Goal: Task Accomplishment & Management: Complete application form

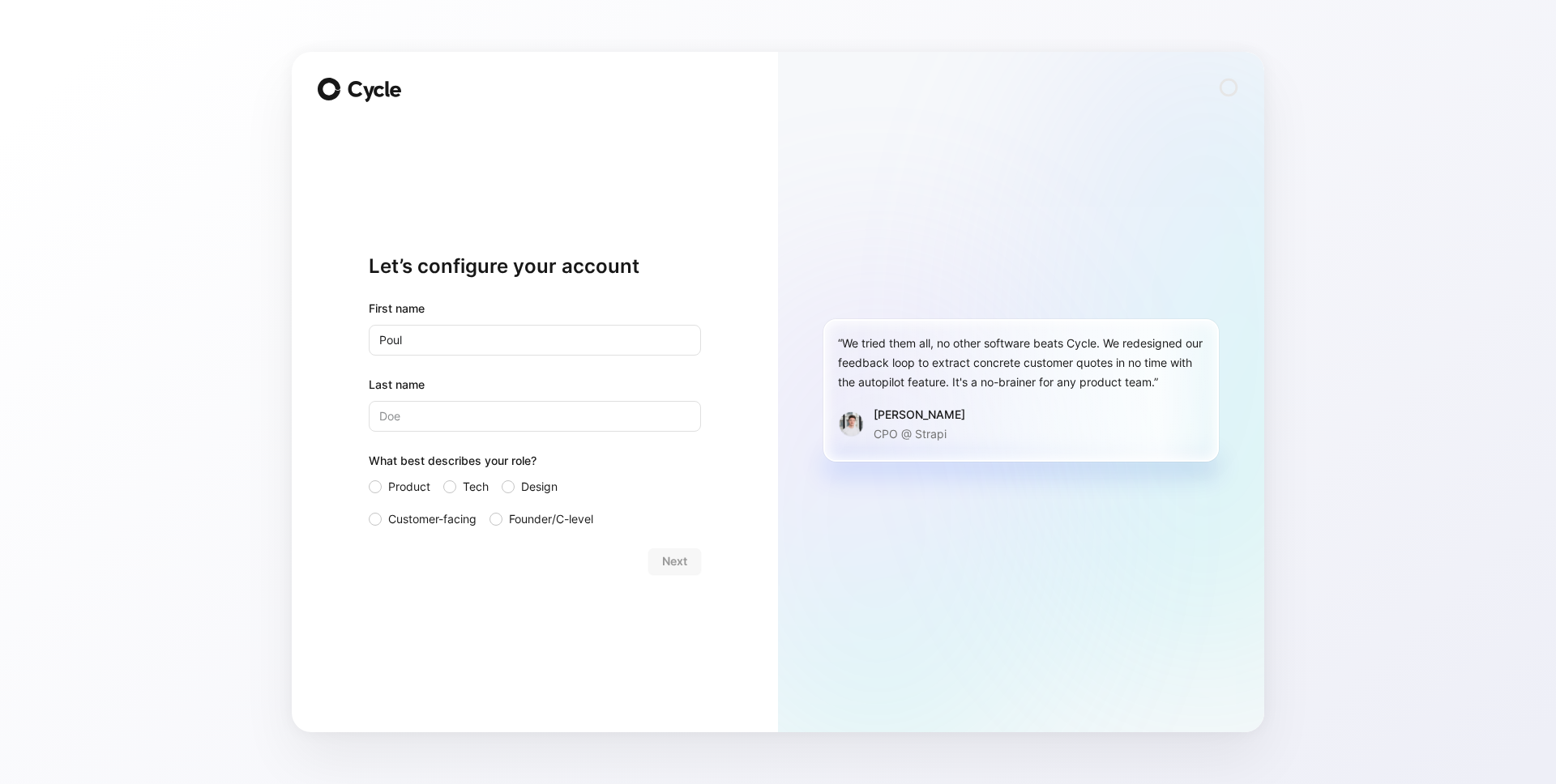
type input "Poul"
click at [535, 421] on input "Last name" at bounding box center [535, 416] width 332 height 31
type input "C"
click at [458, 492] on label "Tech" at bounding box center [466, 486] width 45 height 19
click at [443, 477] on input "Tech" at bounding box center [443, 477] width 0 height 0
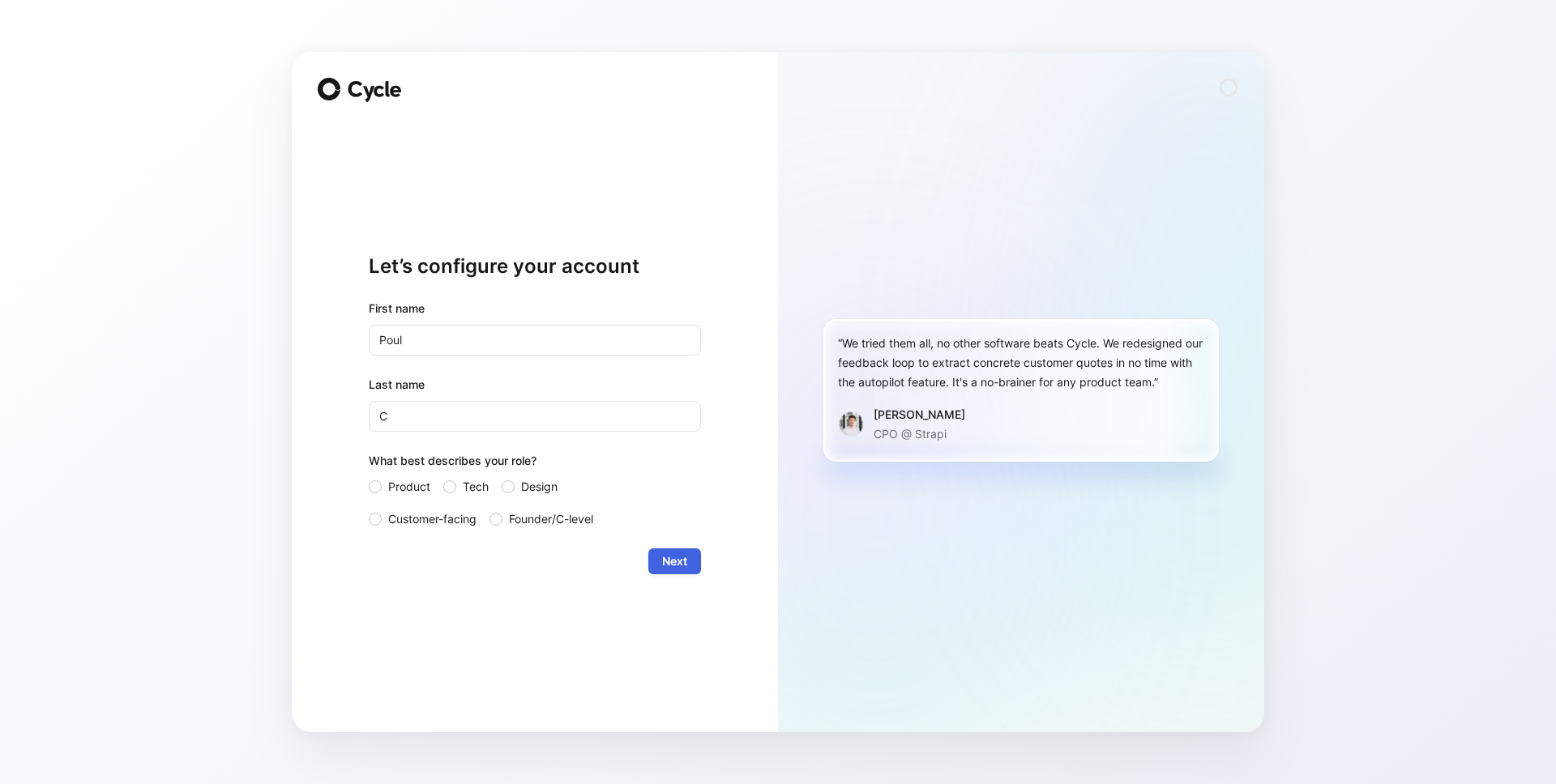
click at [663, 564] on span "Next" at bounding box center [675, 561] width 25 height 19
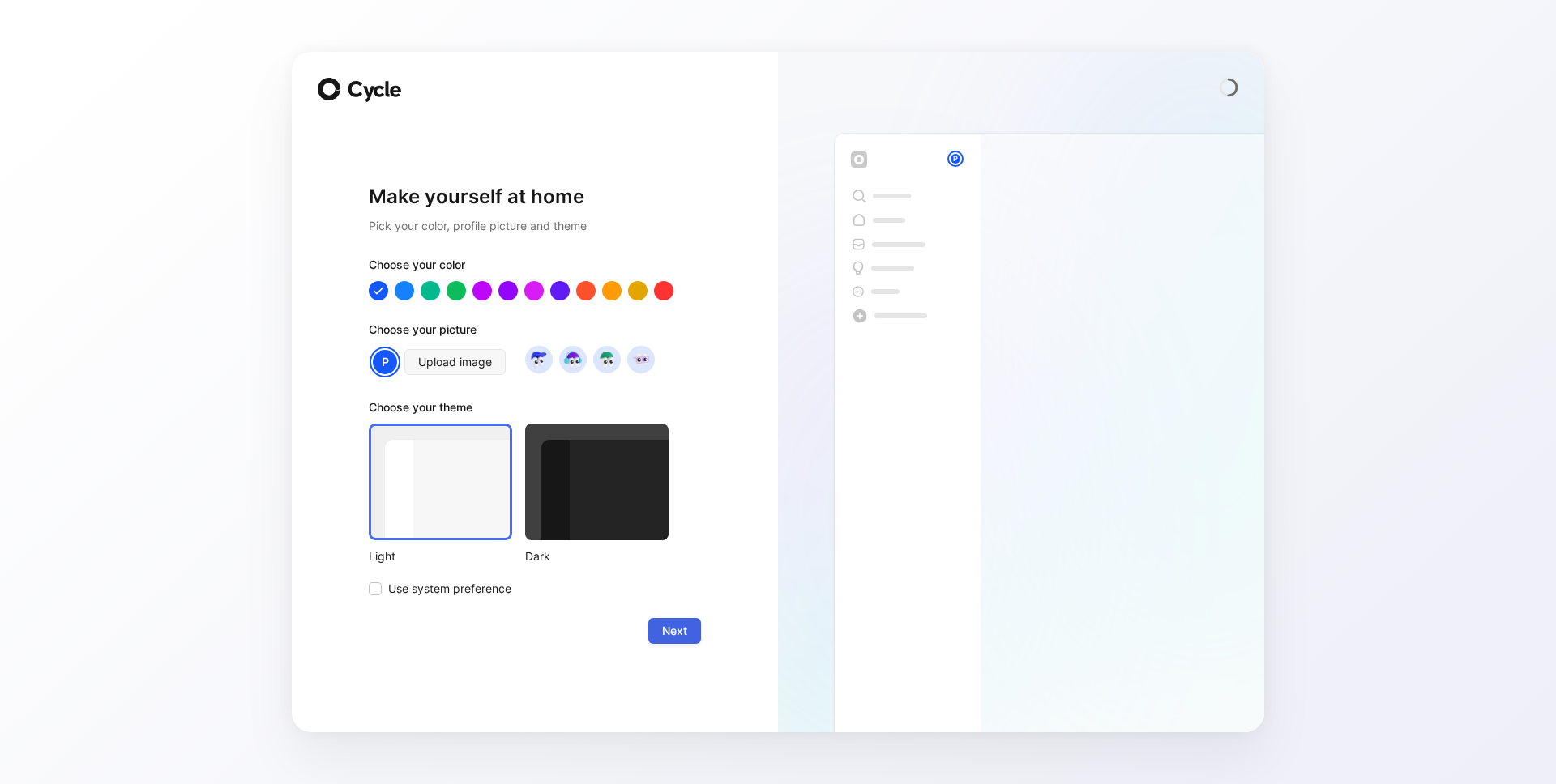
click at [669, 631] on span "Next" at bounding box center [675, 631] width 25 height 19
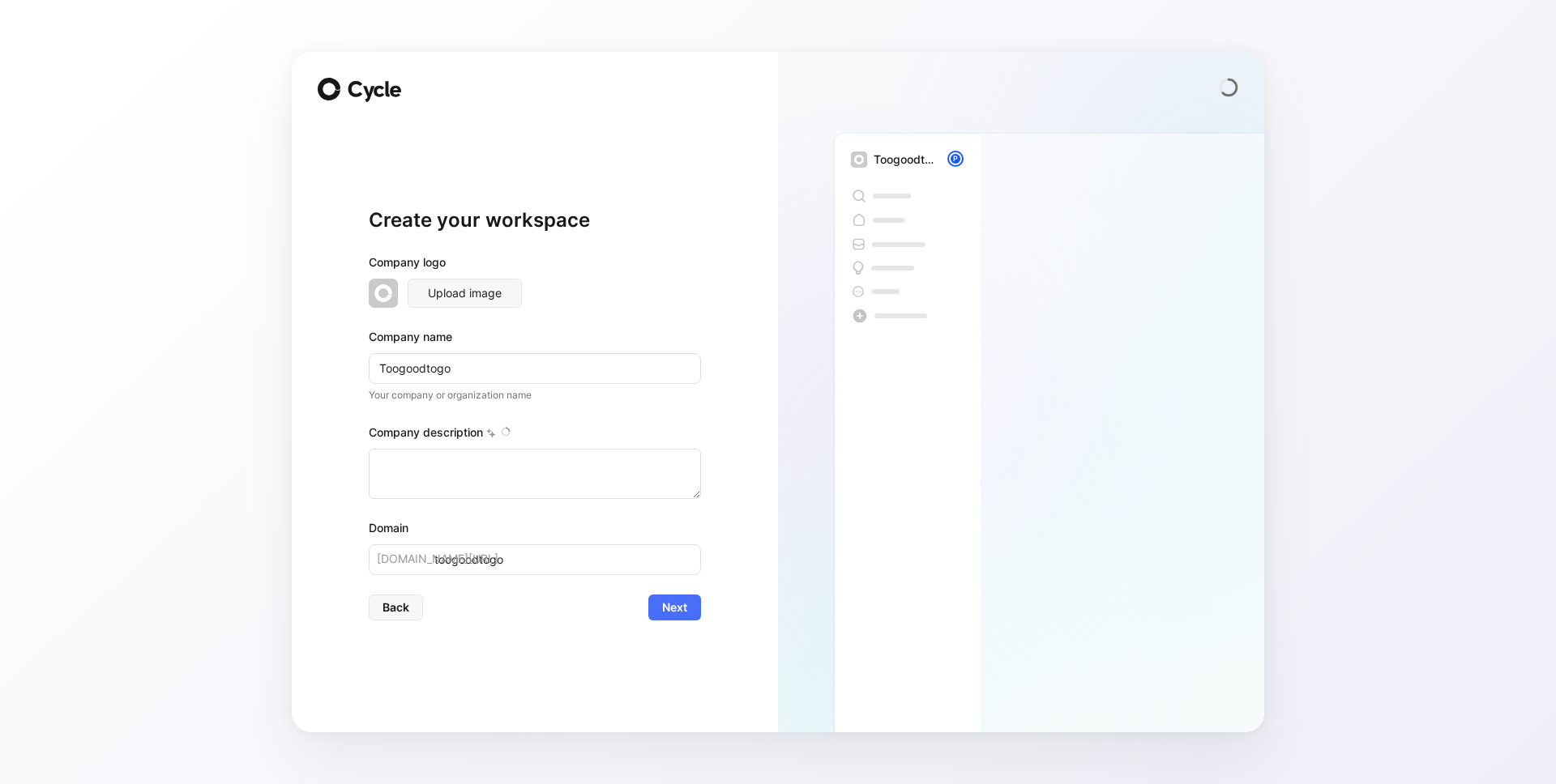
type textarea "Too Good To Go is a social impact company founded in 2015 in Denmark, headquart…"
drag, startPoint x: 400, startPoint y: 366, endPoint x: 751, endPoint y: 434, distance: 357.5
click at [735, 430] on div "Create your workspace Company logo Upload image Company name Toogoodtogo Your c…" at bounding box center [535, 392] width 487 height 681
type input "Too"
type input "too"
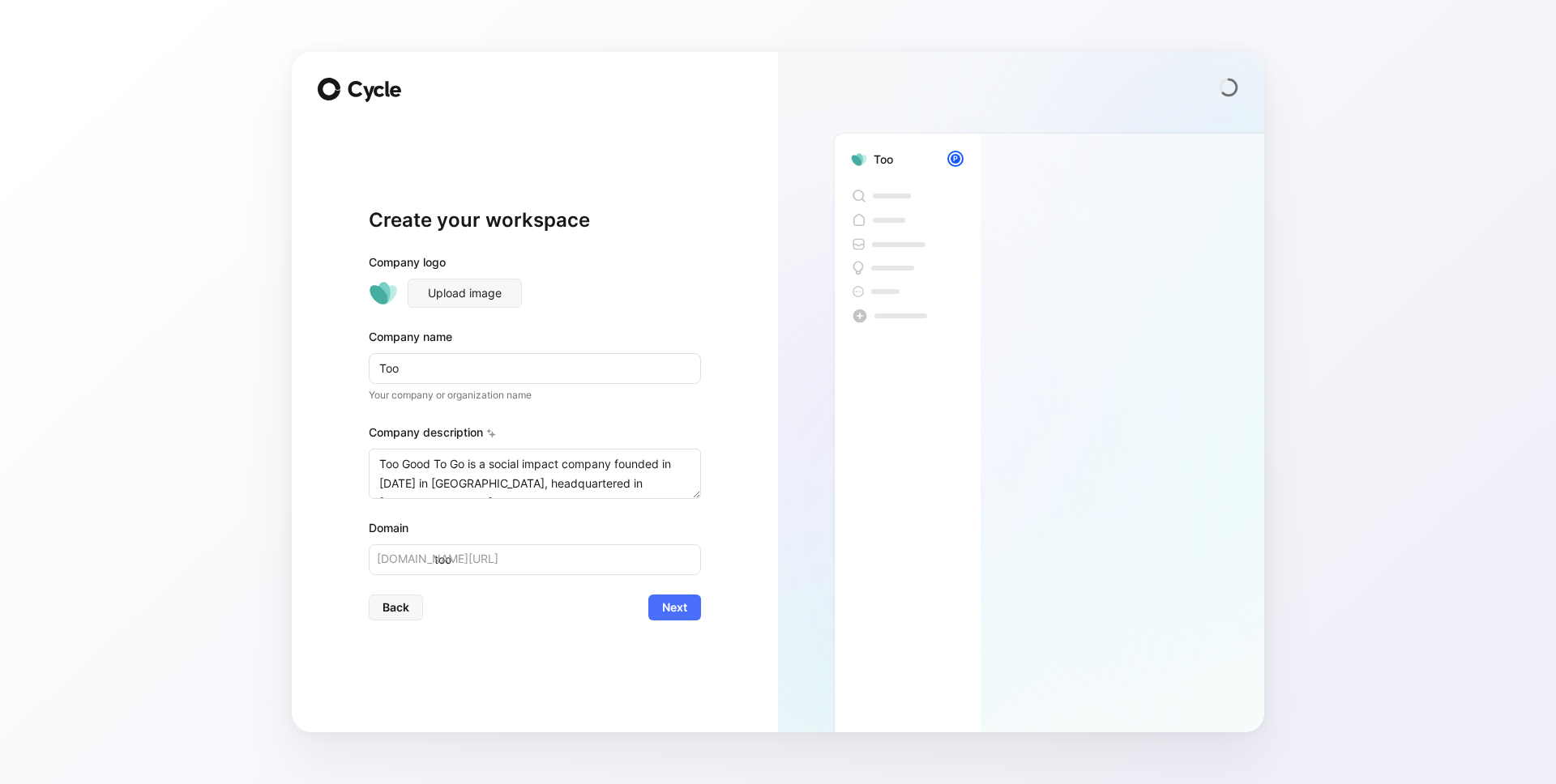
type input "Too G"
type input "too-g"
type input "Too Go"
type input "too-go"
type input "Too Goo"
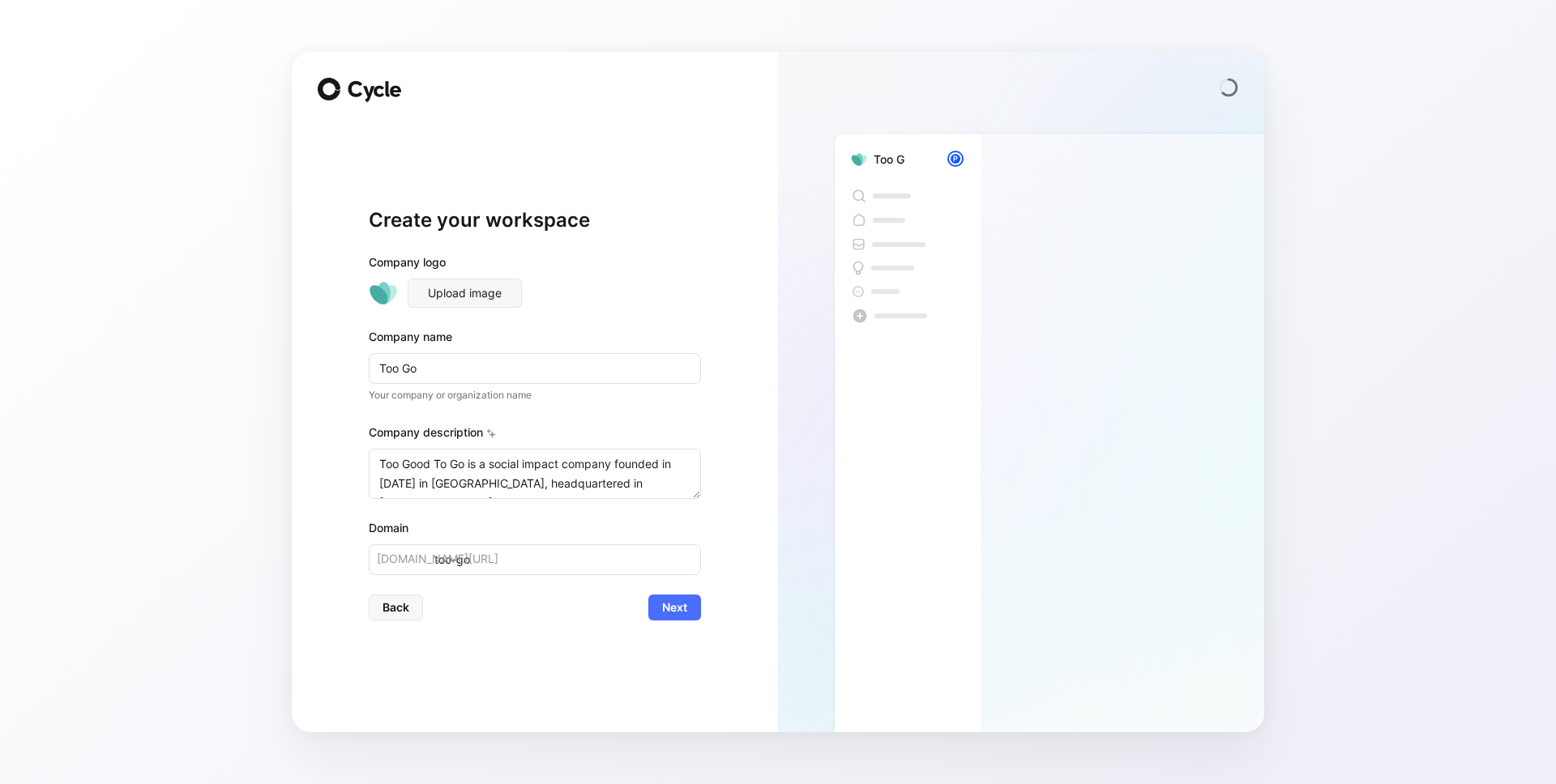
type input "too-goo"
type input "Too Good"
type input "too-good"
type input "Too Good T"
type input "too-good-t"
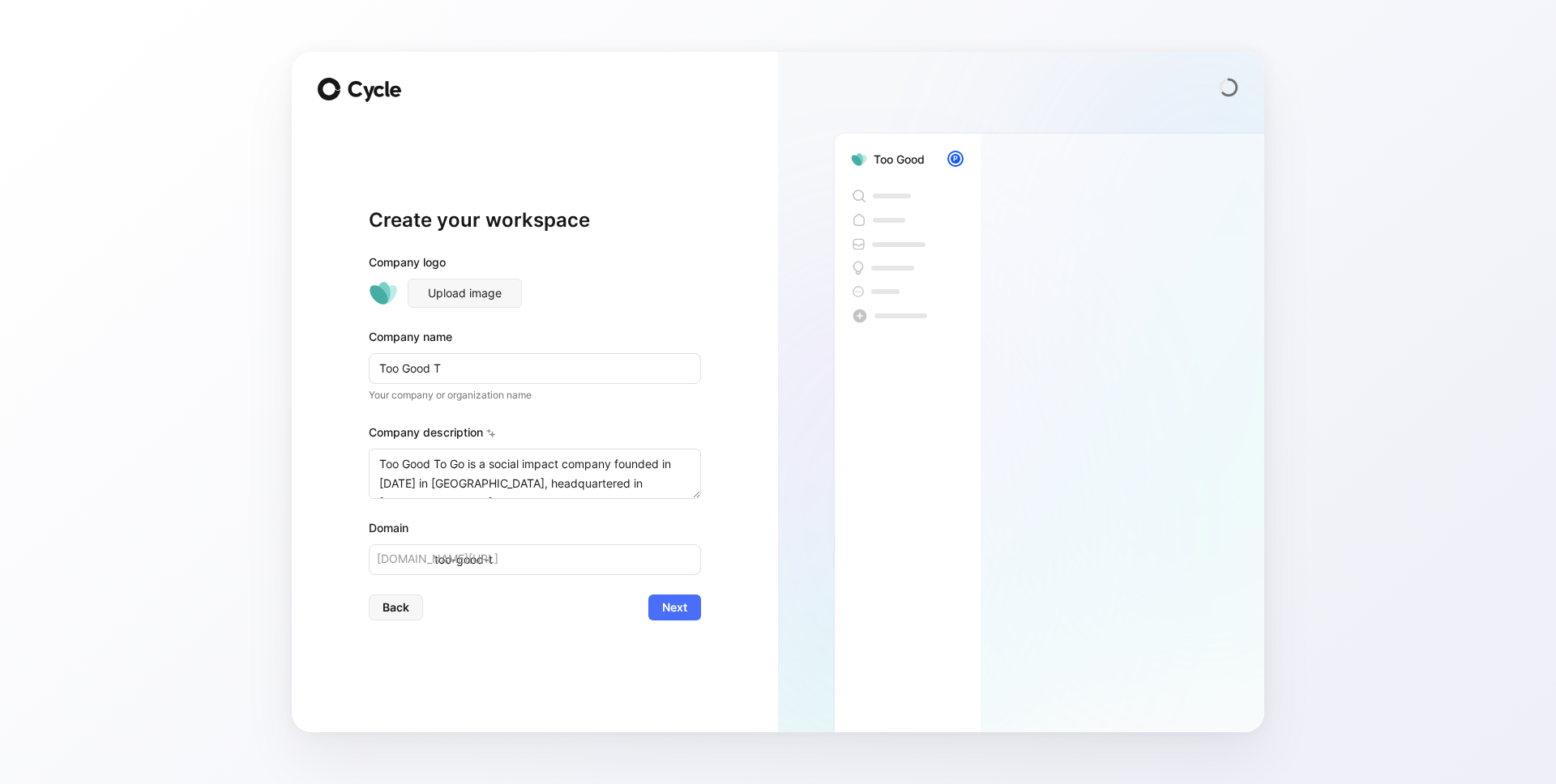
type input "Too Good T o"
type input "too-good-t-o"
type input "Too Good T oG"
type input "too-good-t-og"
type input "Too Good T o"
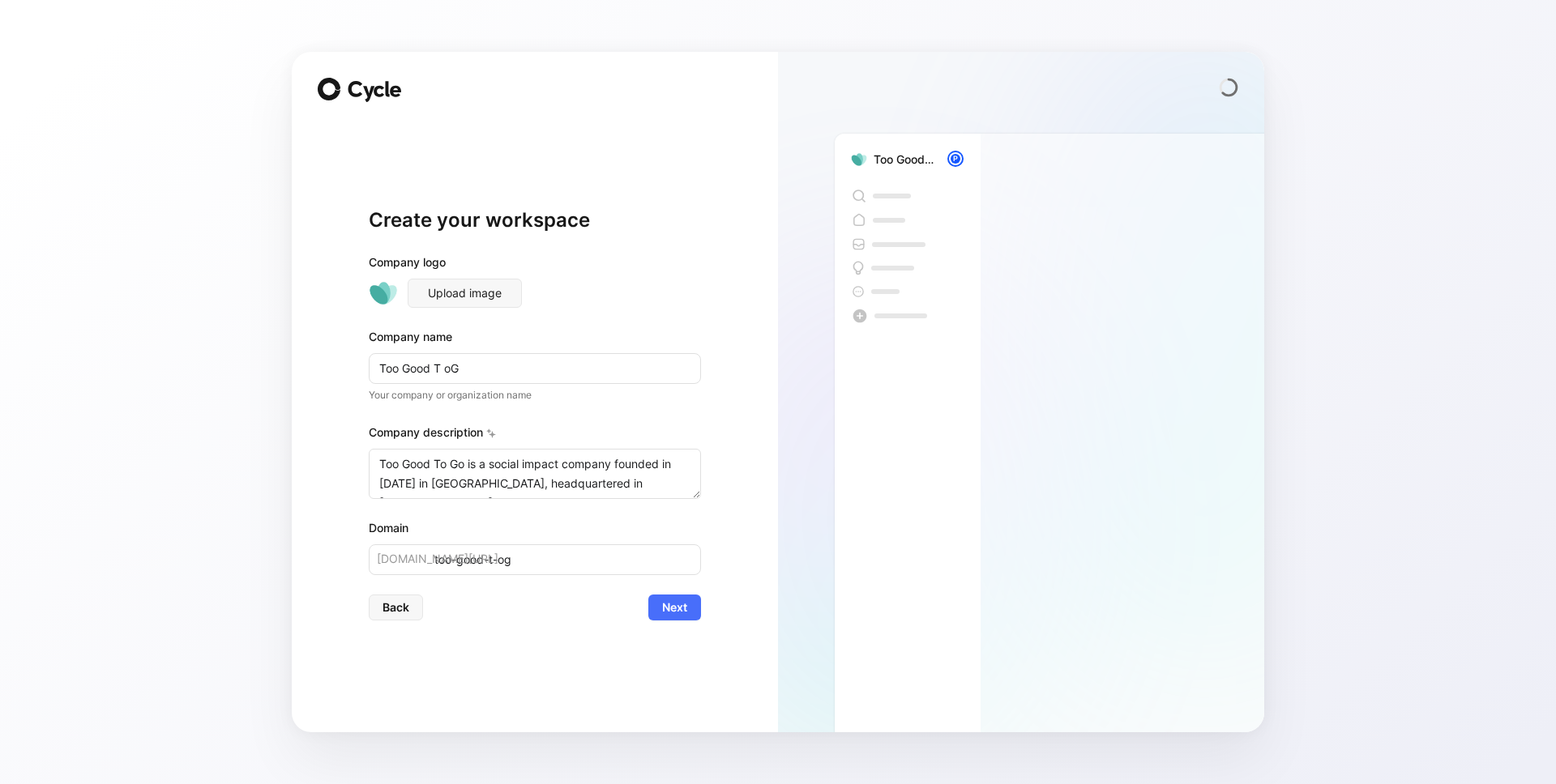
type input "too-good-t-o"
type input "Too Good T"
type input "too-good-t"
type input "Too Good To"
type input "too-good-to"
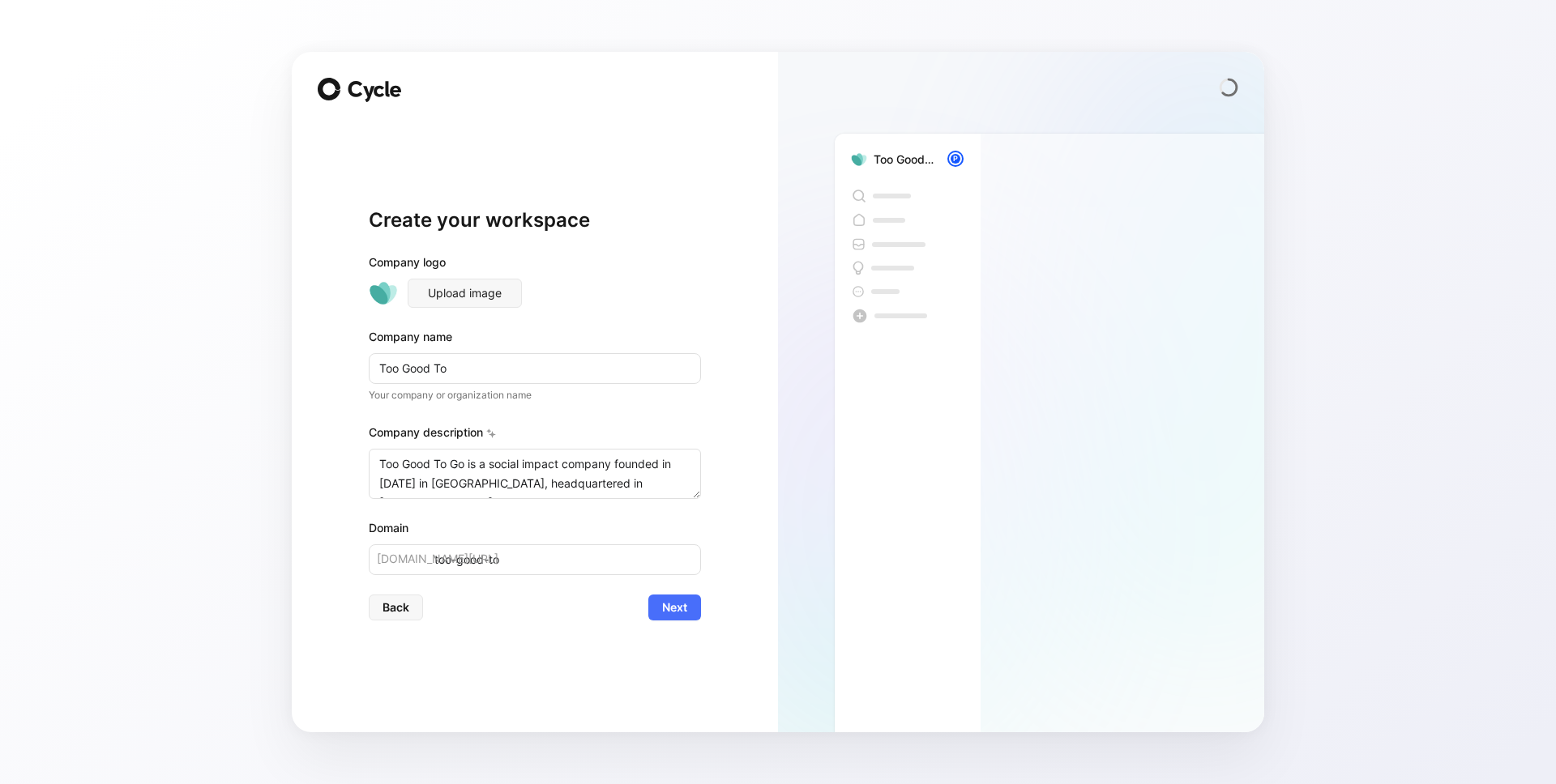
type input "Too Good To G"
type input "too-good-to-g"
type input "Too Good To Go"
type input "too-good-to-go"
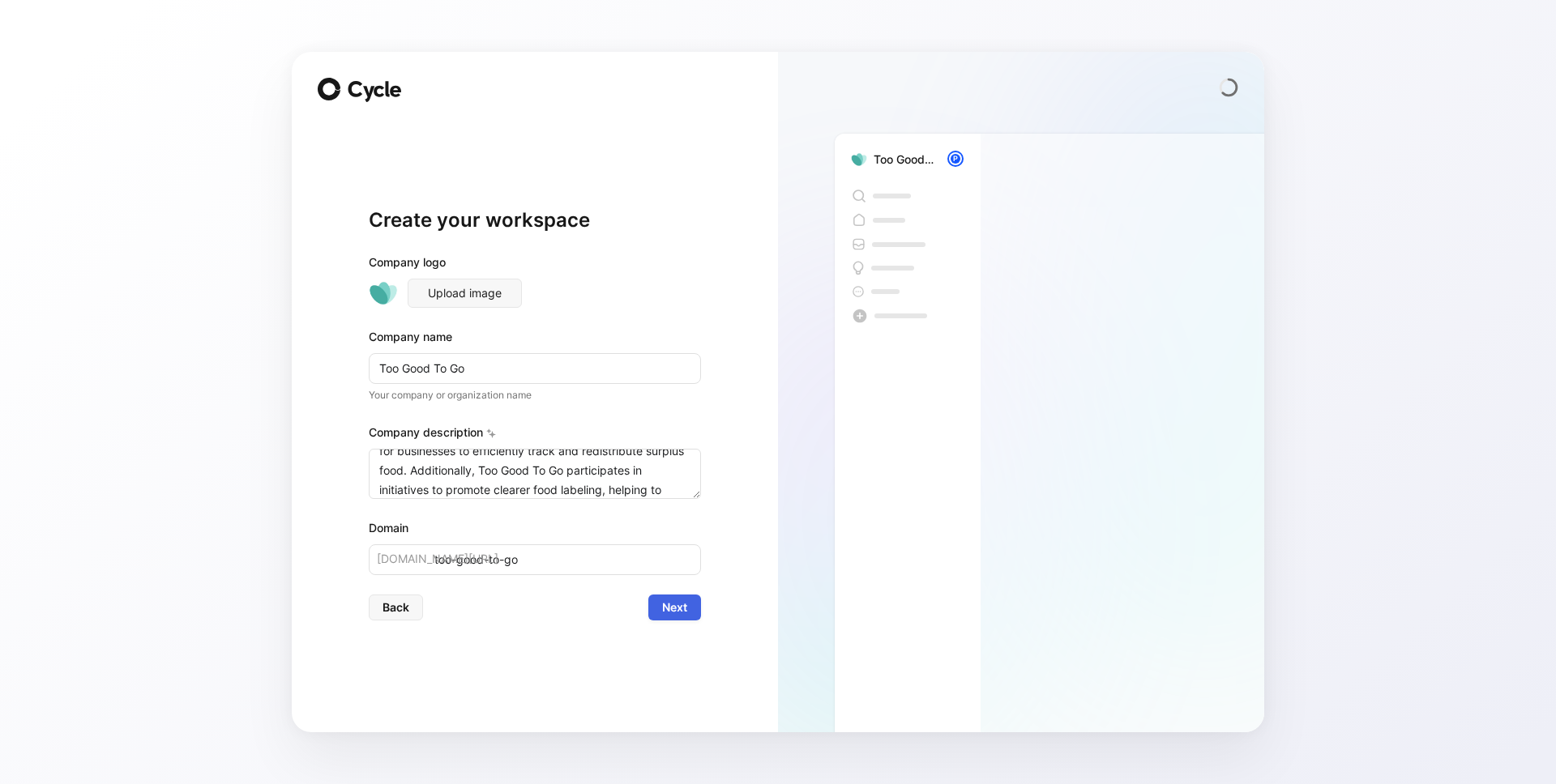
type input "Too Good To Go"
click at [673, 603] on span "Next" at bounding box center [675, 607] width 25 height 19
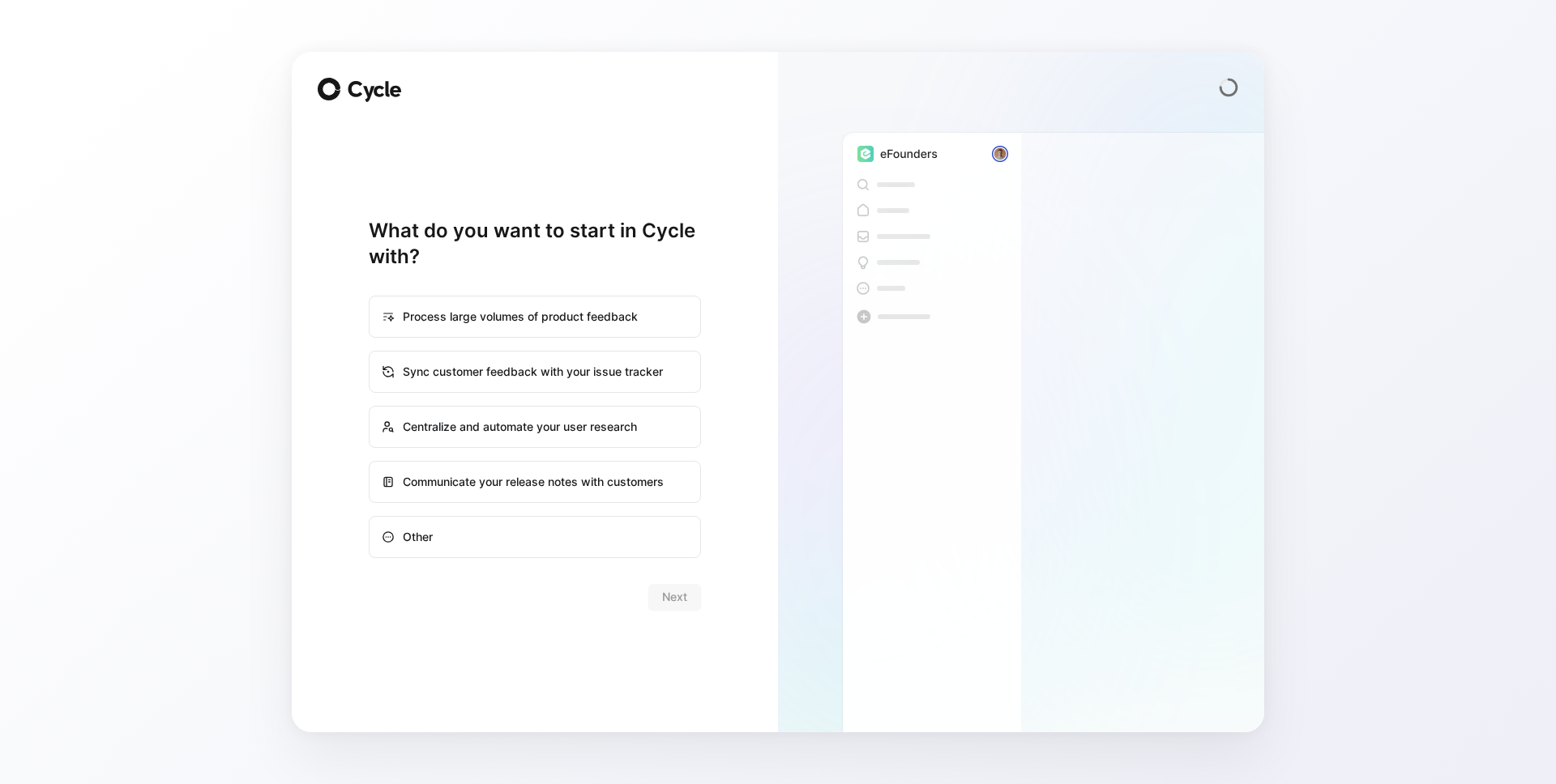
click at [634, 551] on div "Other" at bounding box center [535, 537] width 330 height 39
click at [370, 518] on input "Other" at bounding box center [369, 517] width 1 height 1
radio input "true"
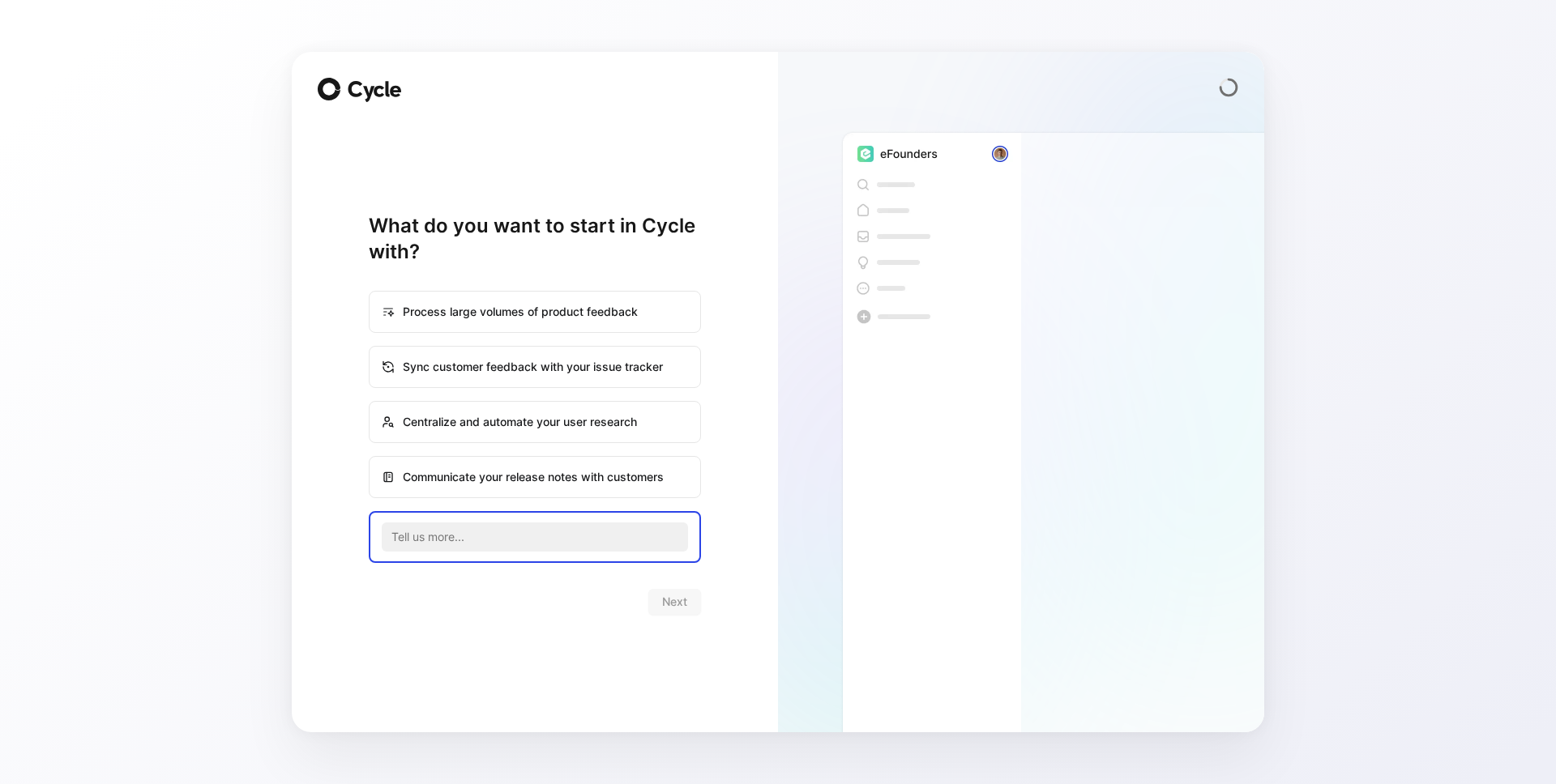
click at [669, 603] on div "Next" at bounding box center [535, 602] width 332 height 26
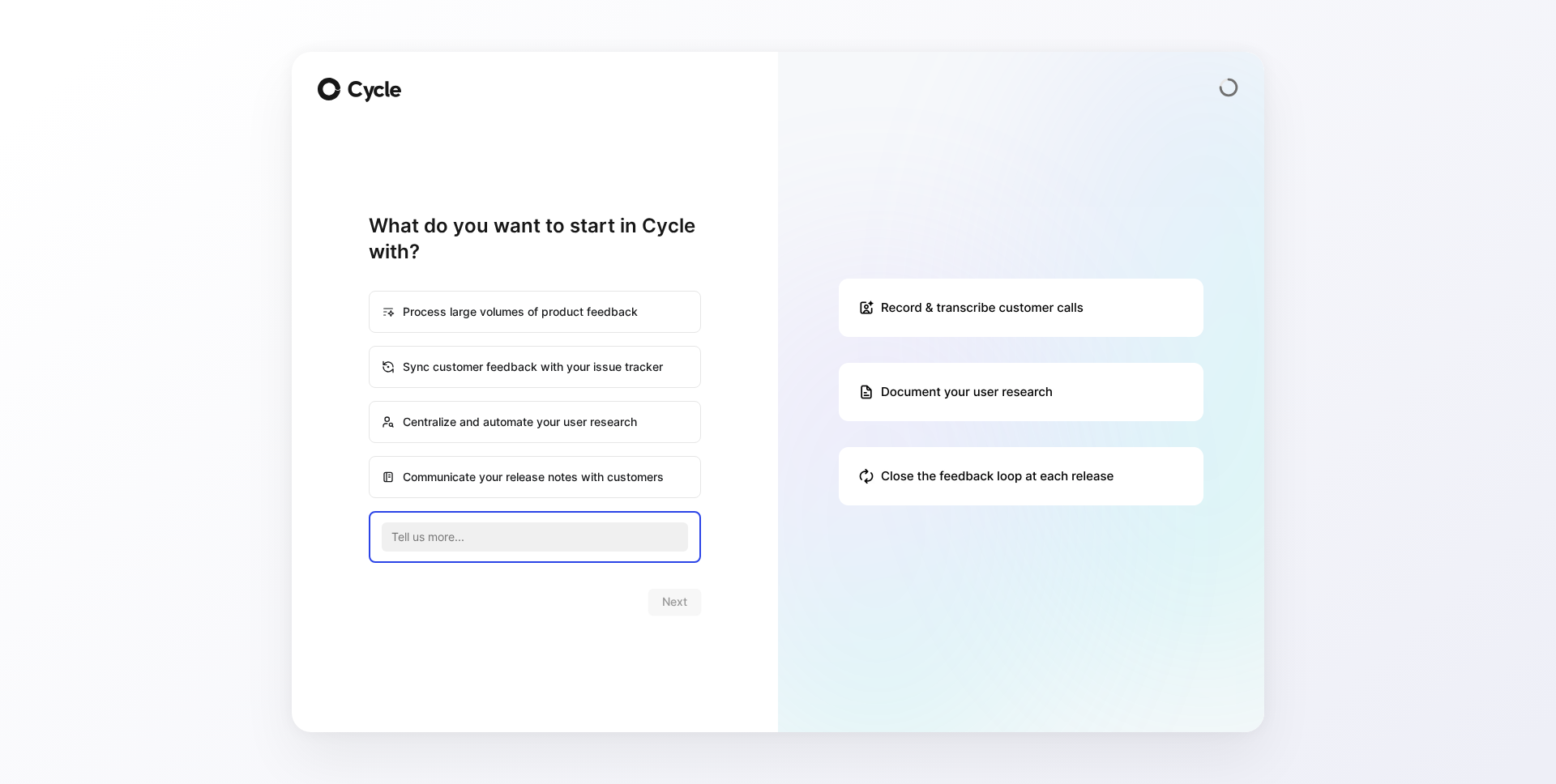
click at [576, 379] on div "Sync customer feedback with your issue tracker" at bounding box center [535, 367] width 330 height 39
click at [370, 348] on input "Sync customer feedback with your issue tracker" at bounding box center [369, 347] width 1 height 1
radio input "true"
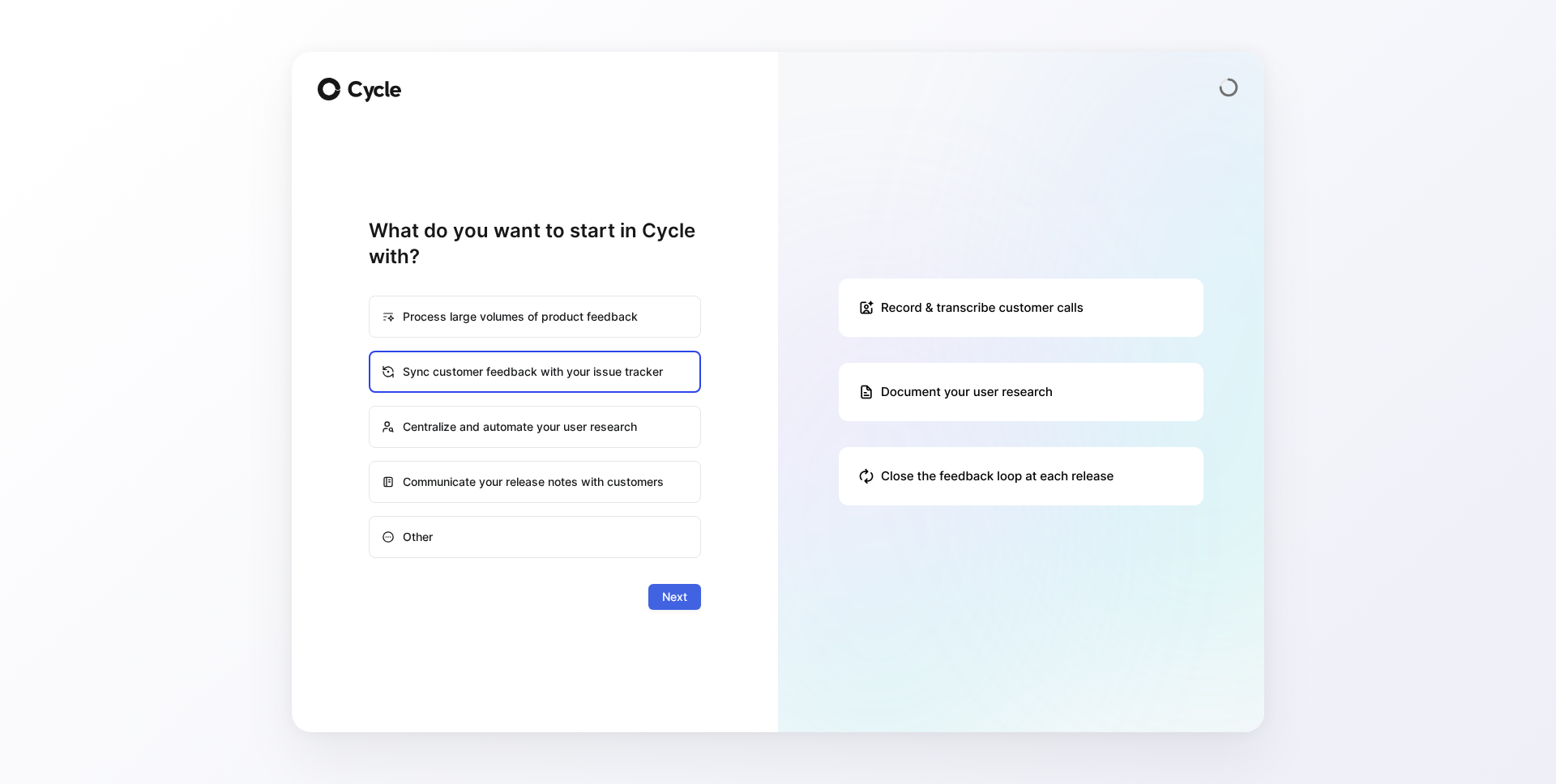
click at [670, 594] on span "Next" at bounding box center [675, 596] width 25 height 19
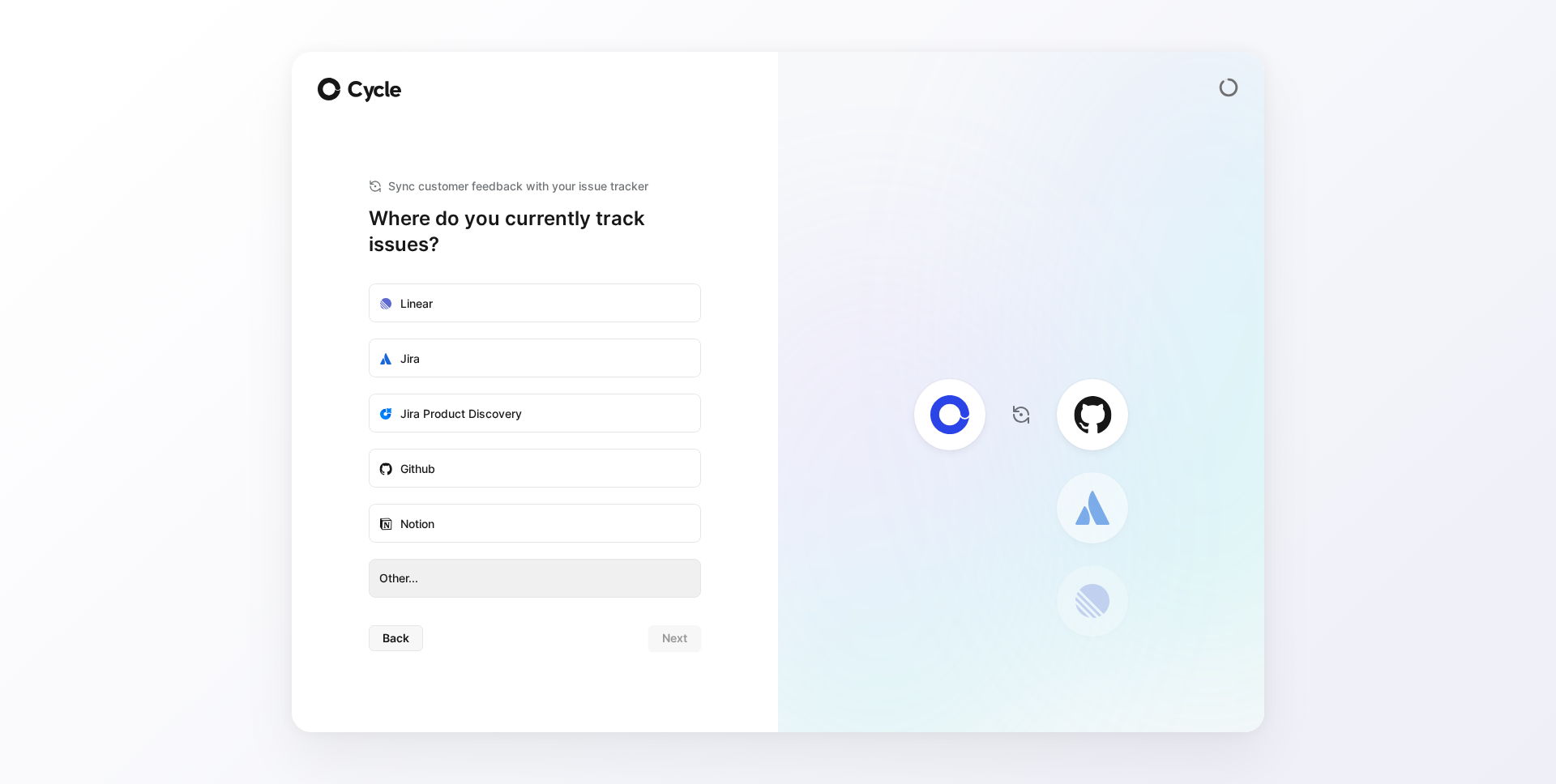
click at [503, 589] on button "Other..." at bounding box center [535, 578] width 332 height 39
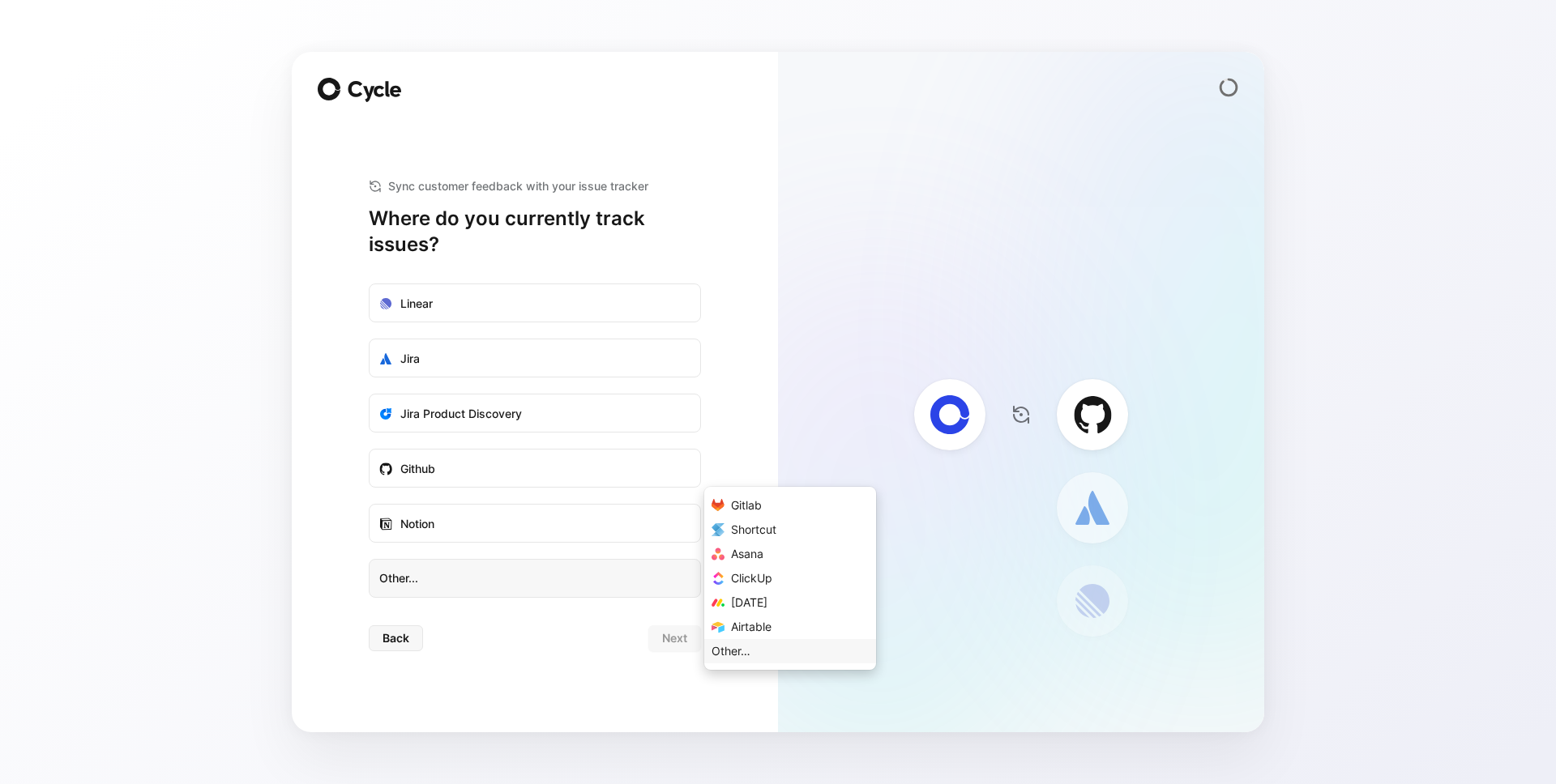
click at [748, 654] on div "Other…" at bounding box center [731, 651] width 39 height 19
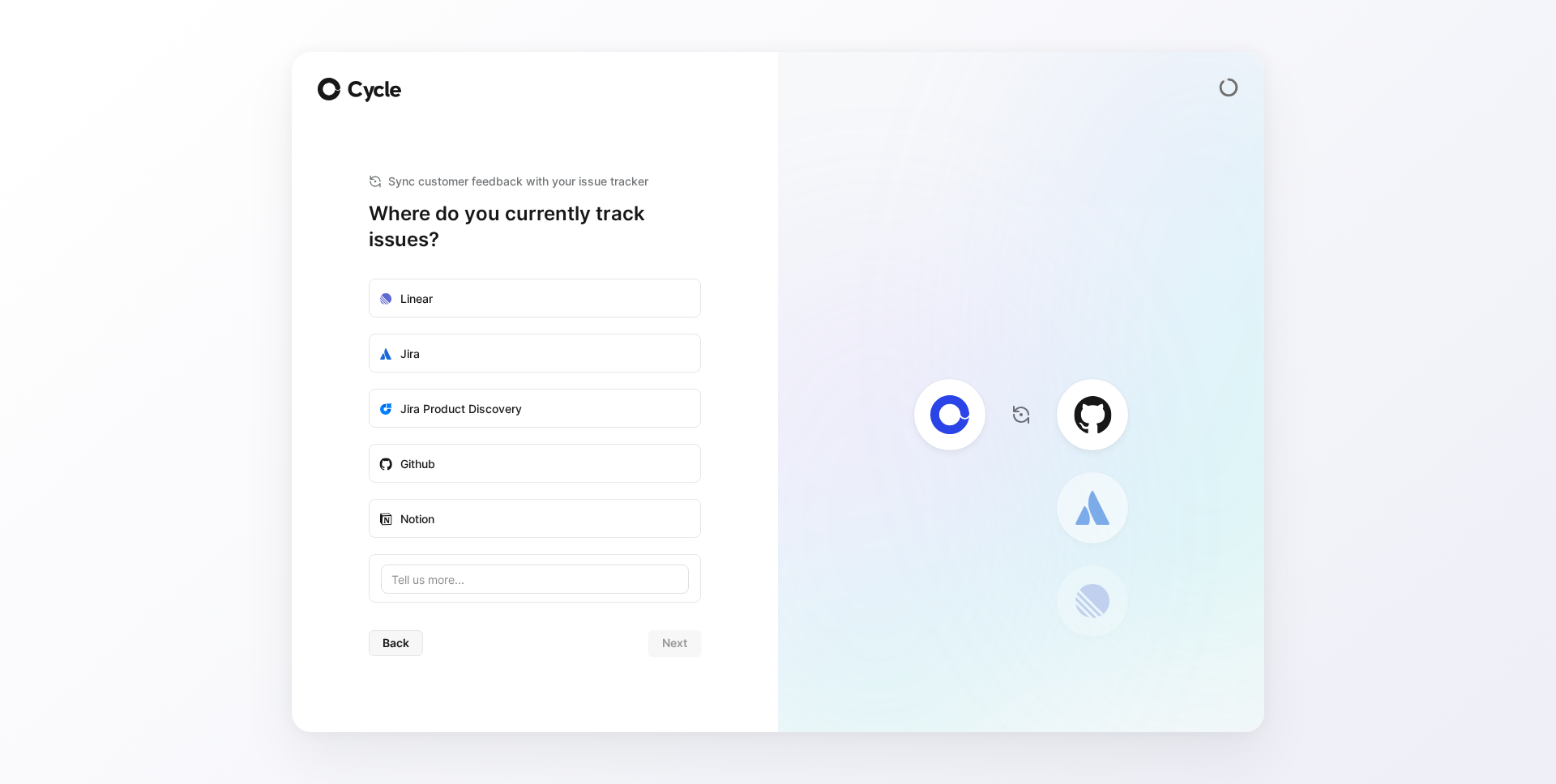
type input "U"
type input "YouTrack"
click at [685, 648] on div "Back Next" at bounding box center [535, 638] width 332 height 26
click at [670, 641] on div "Back Next" at bounding box center [535, 638] width 332 height 26
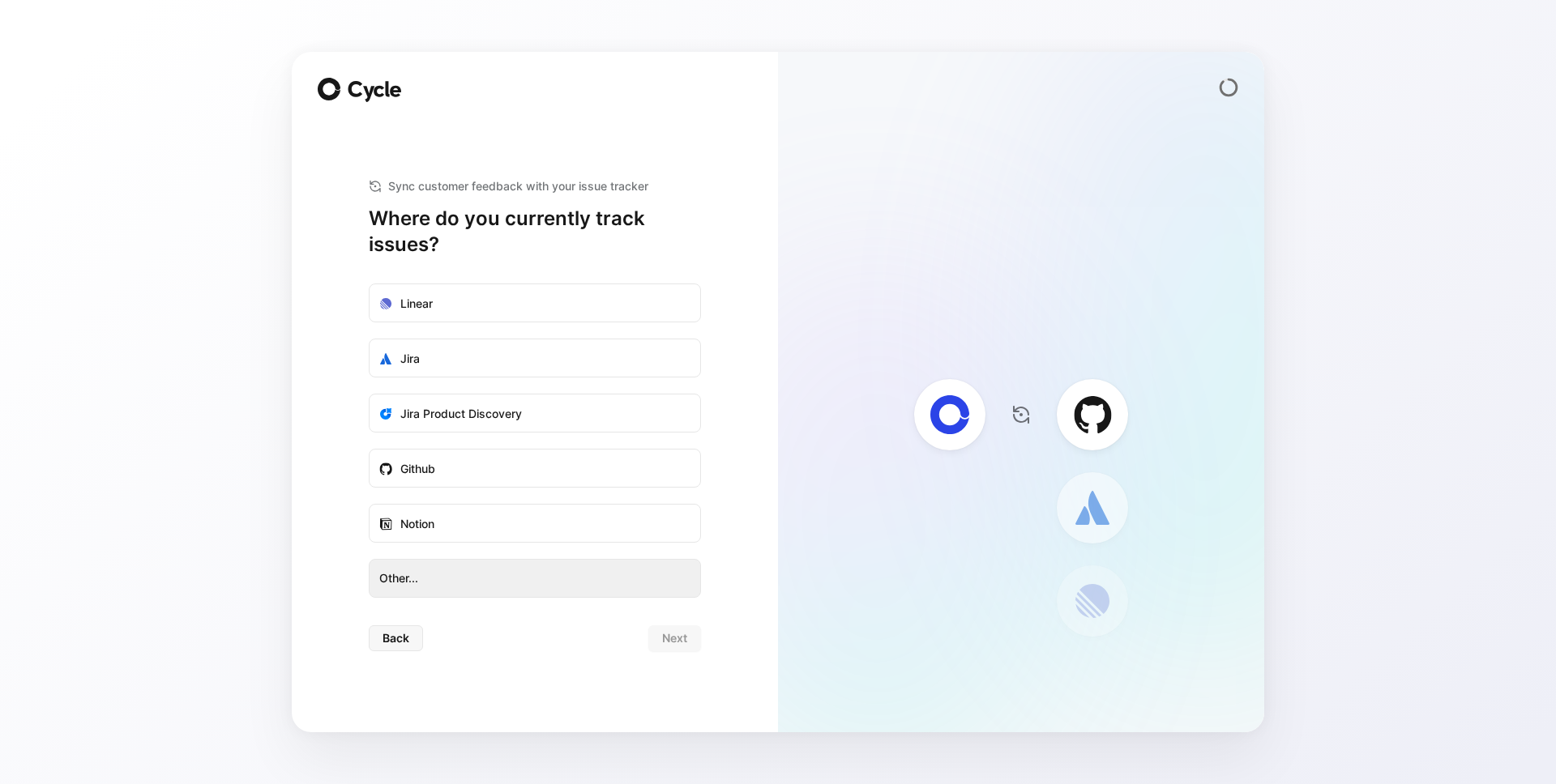
click at [606, 586] on span "Other..." at bounding box center [535, 578] width 311 height 19
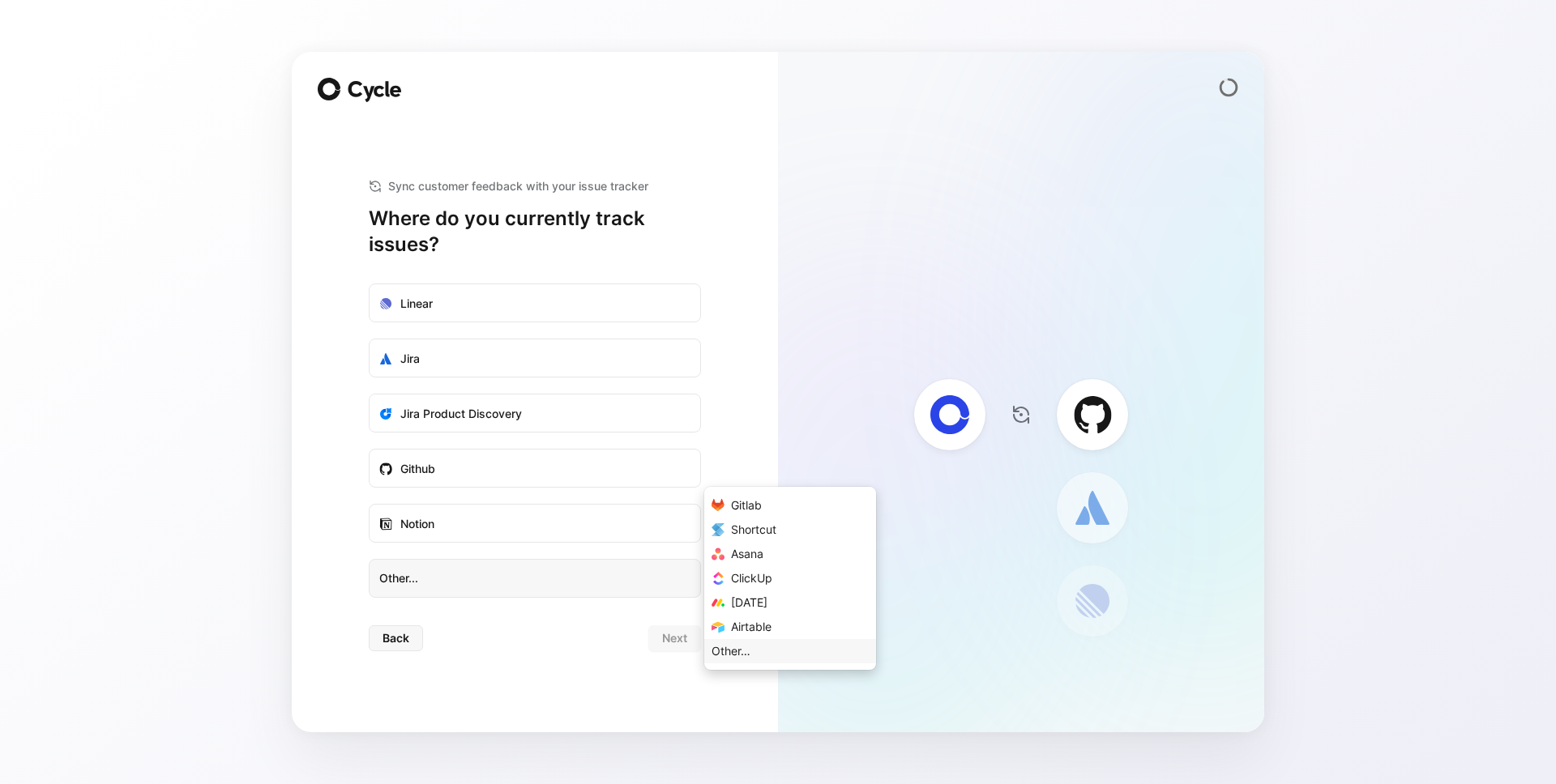
click at [712, 644] on div "Other…" at bounding box center [731, 651] width 39 height 19
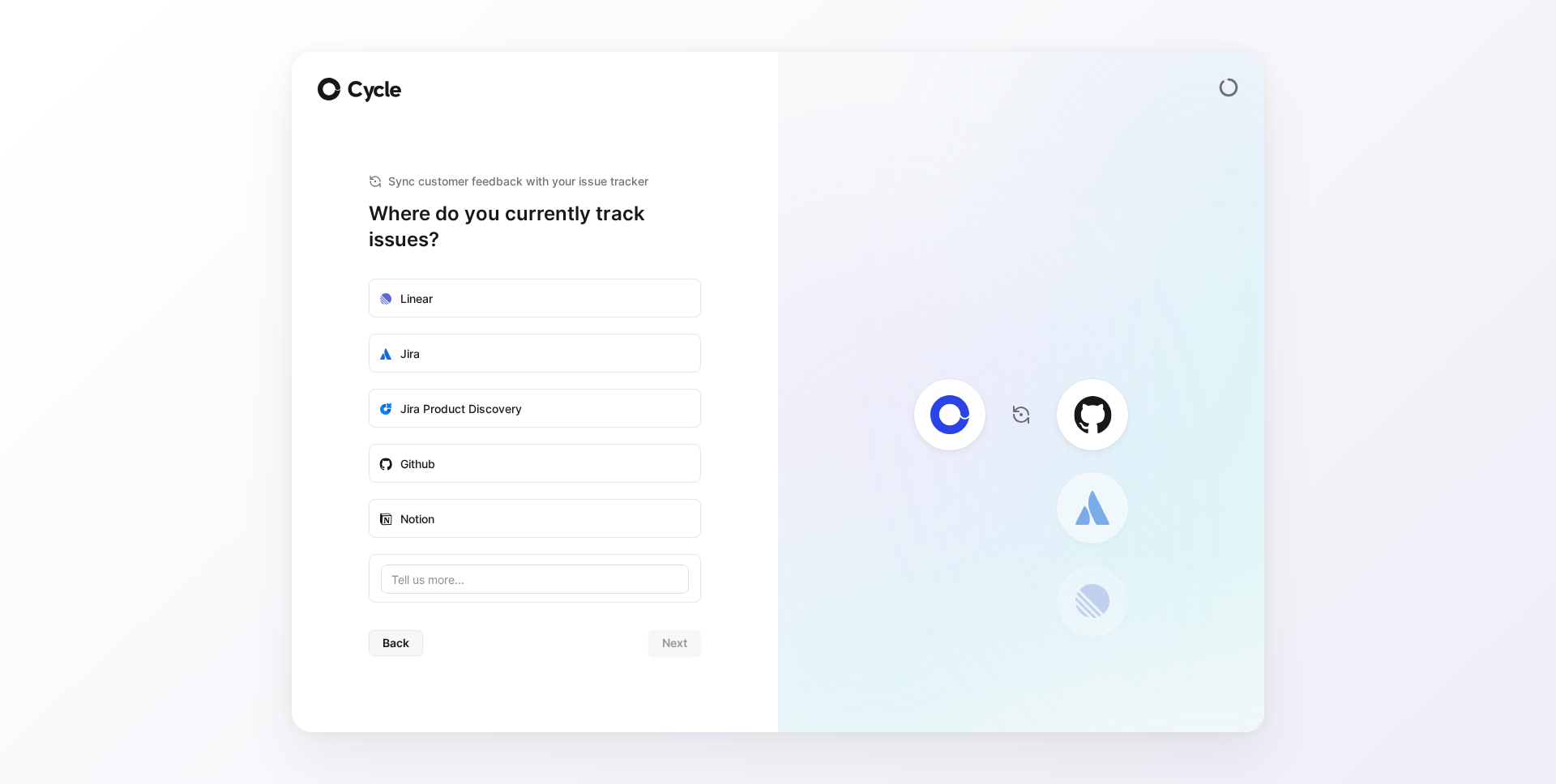
click at [532, 584] on input at bounding box center [535, 579] width 308 height 29
type input "YouTrack issue tracker"
click at [486, 586] on input "YouTrack issue tracker" at bounding box center [535, 579] width 308 height 29
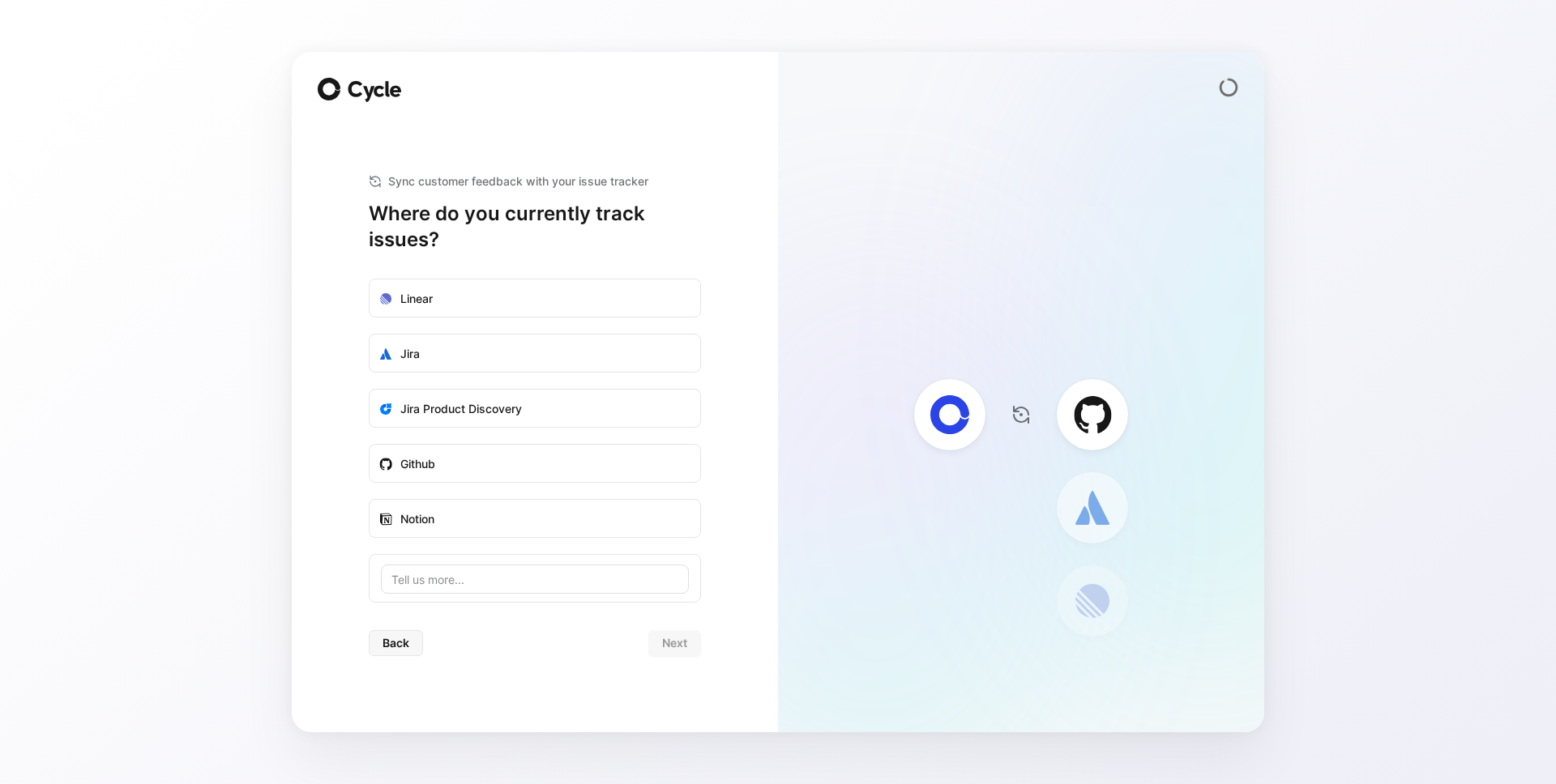
click at [509, 586] on input at bounding box center [535, 579] width 308 height 29
click at [525, 630] on div "Back Next" at bounding box center [535, 638] width 332 height 26
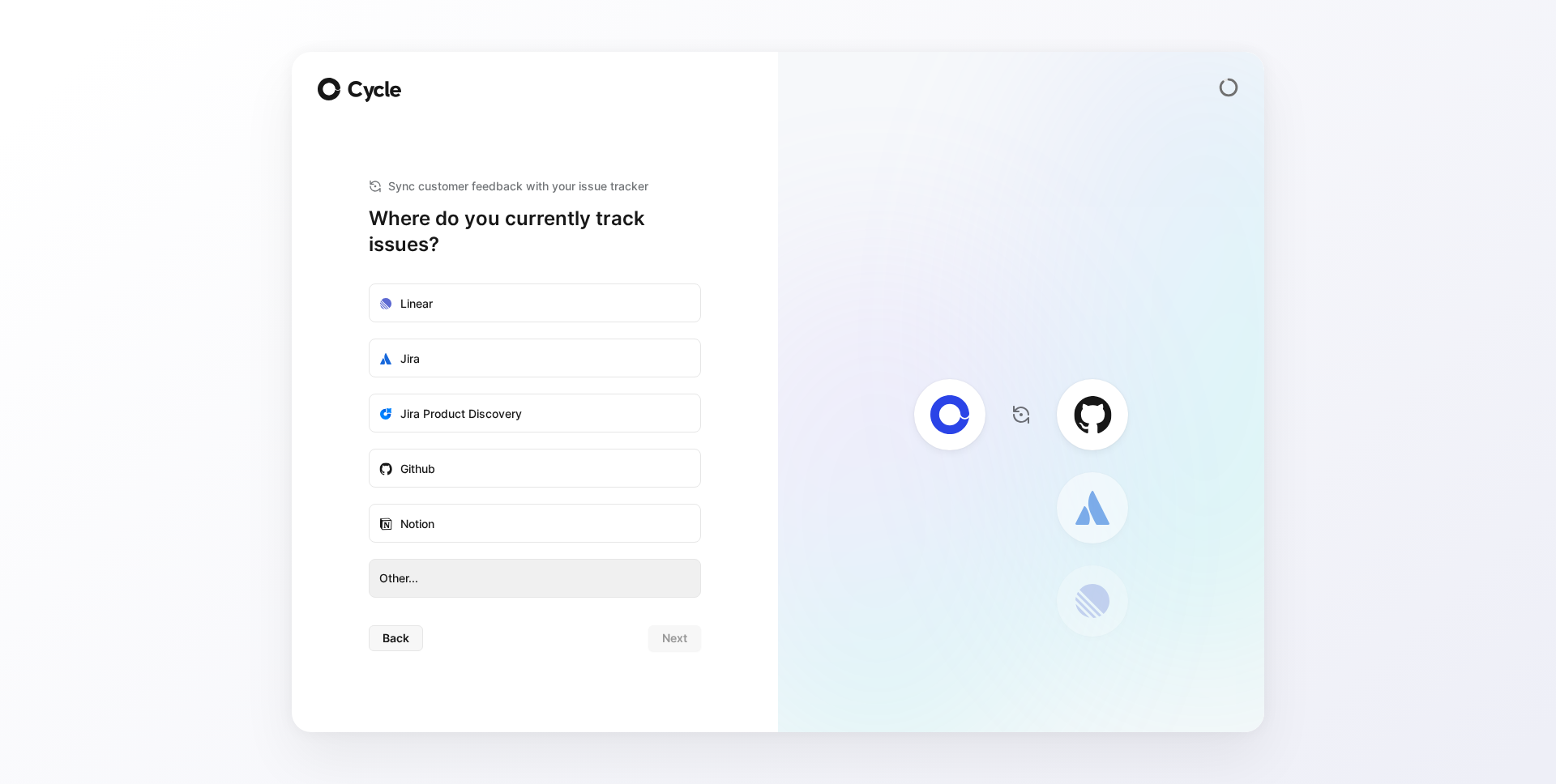
click at [518, 567] on button "Other..." at bounding box center [535, 578] width 332 height 39
click at [625, 466] on label "Github" at bounding box center [535, 469] width 330 height 39
click at [369, 450] on input "Github" at bounding box center [369, 450] width 0 height 0
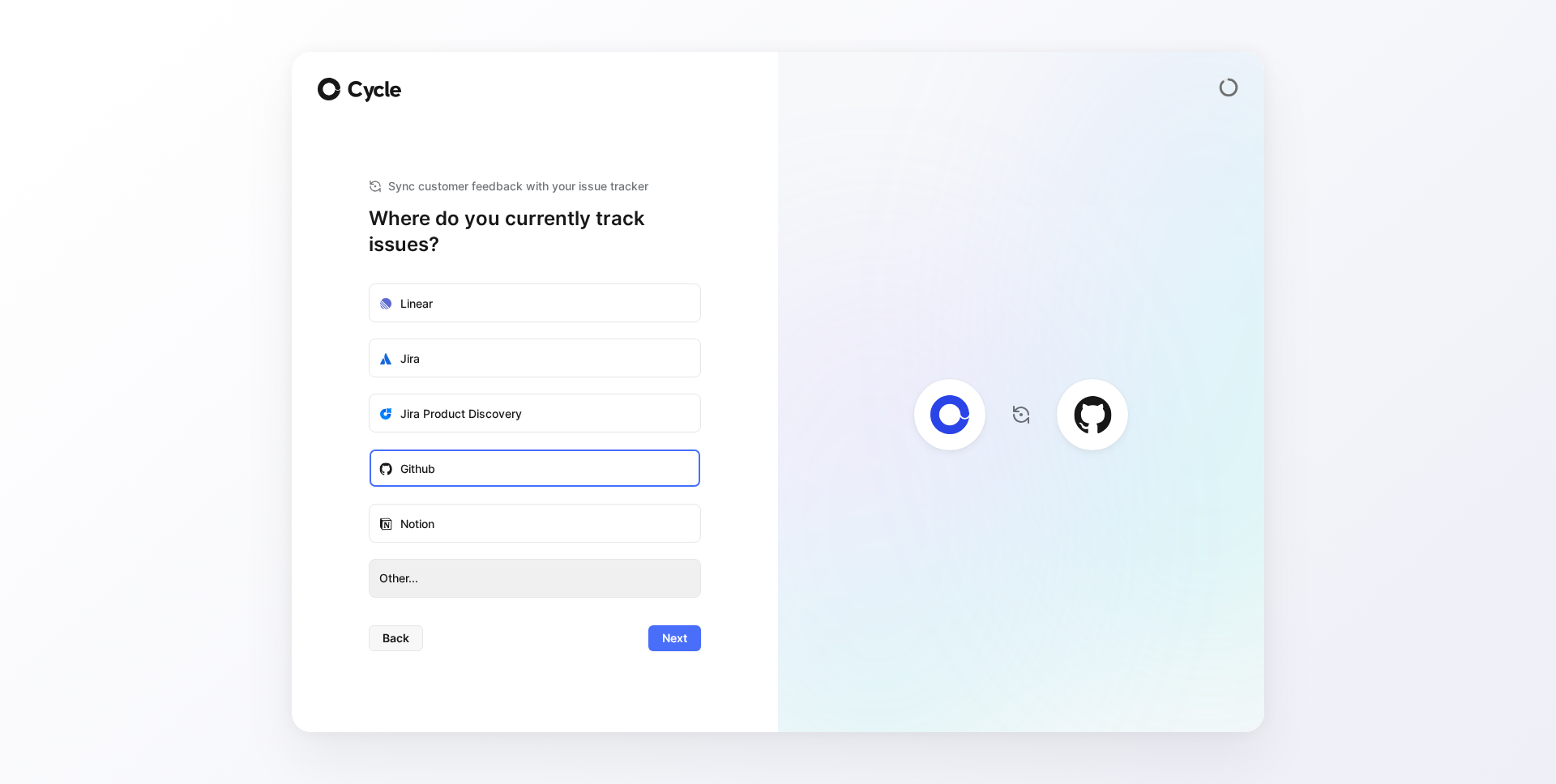
click at [617, 564] on button "Other..." at bounding box center [535, 578] width 332 height 39
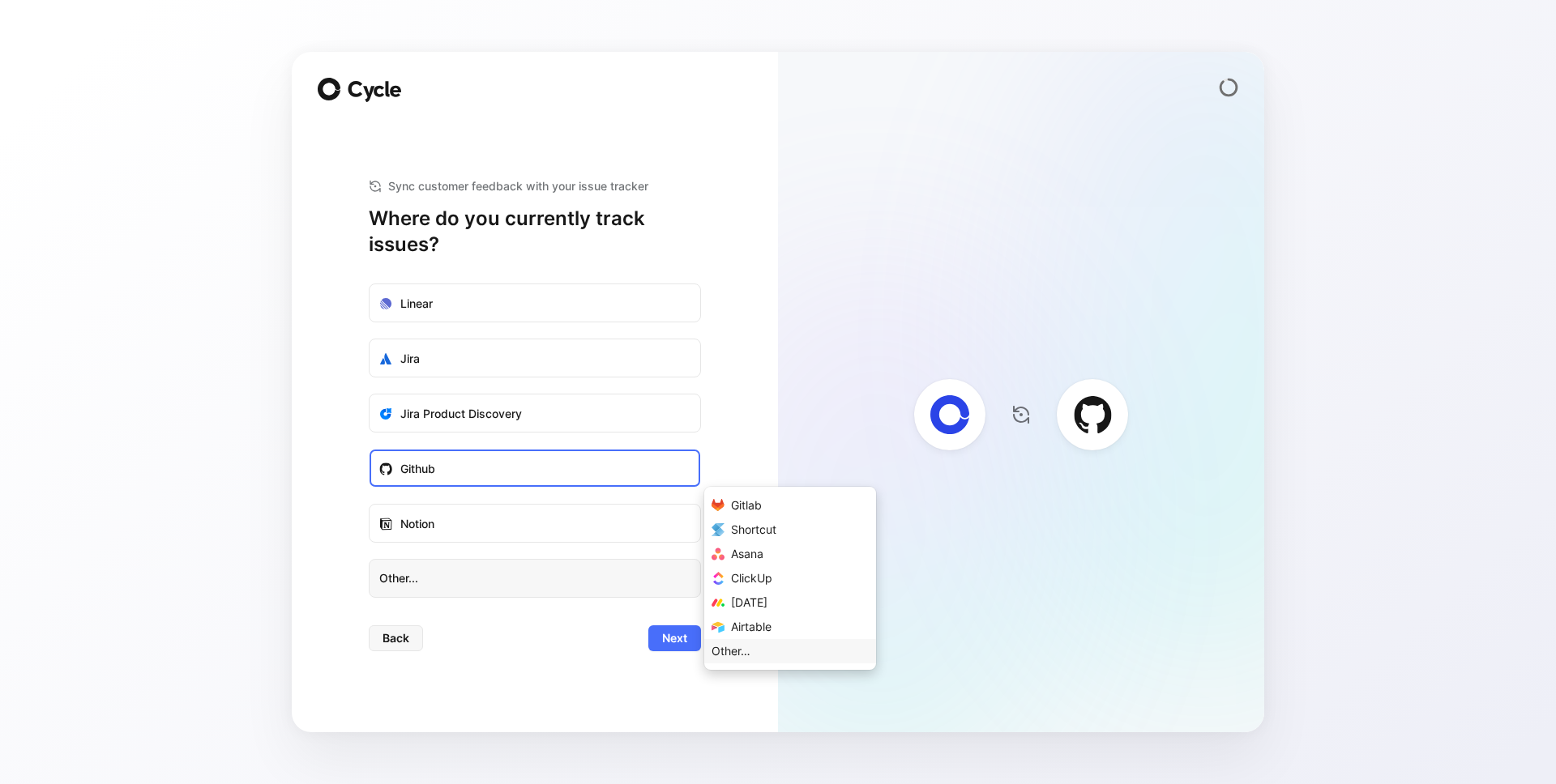
click at [731, 651] on div "Other…" at bounding box center [731, 651] width 39 height 19
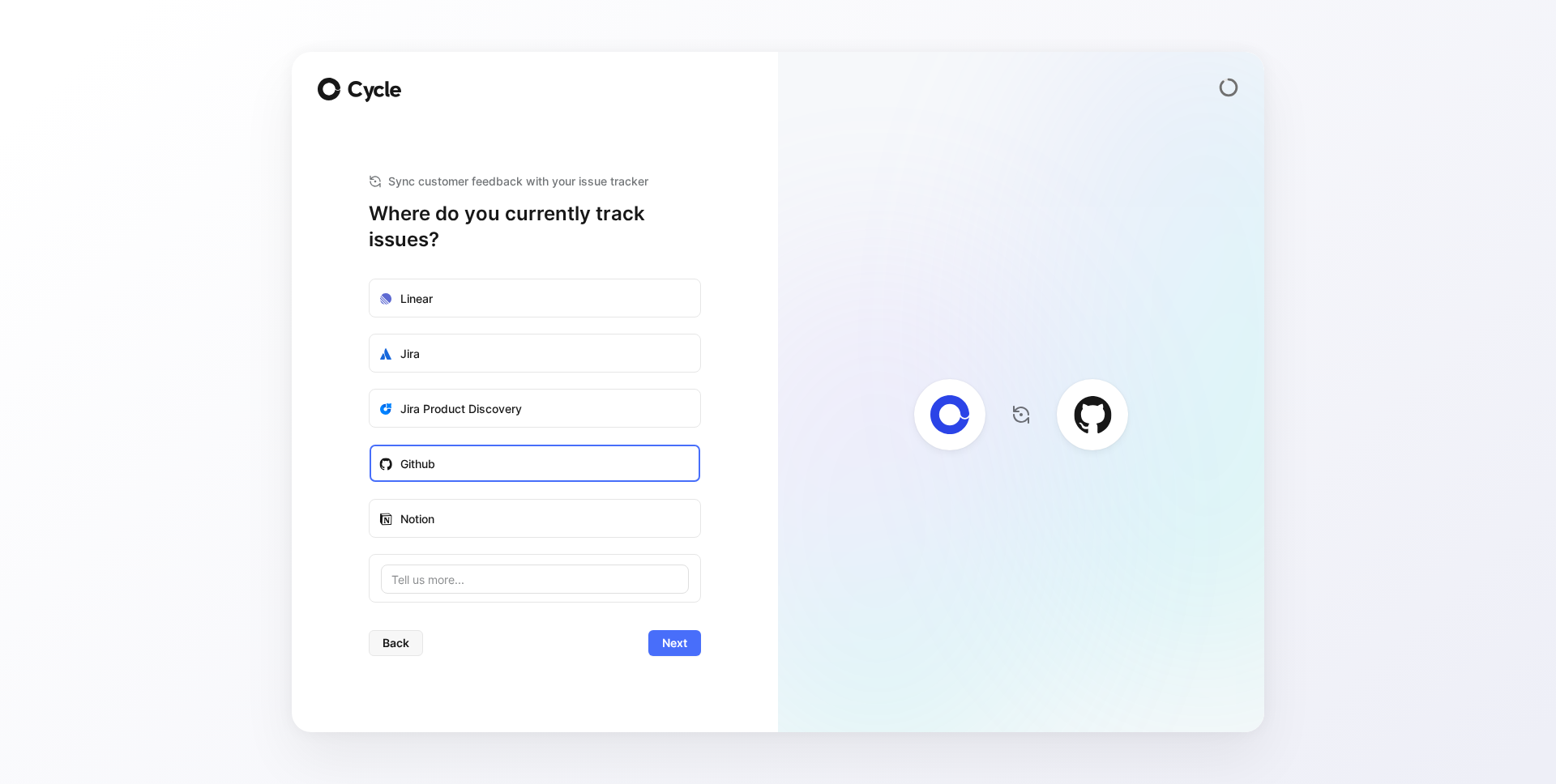
type input "a"
type input "x"
type input "YouTrack"
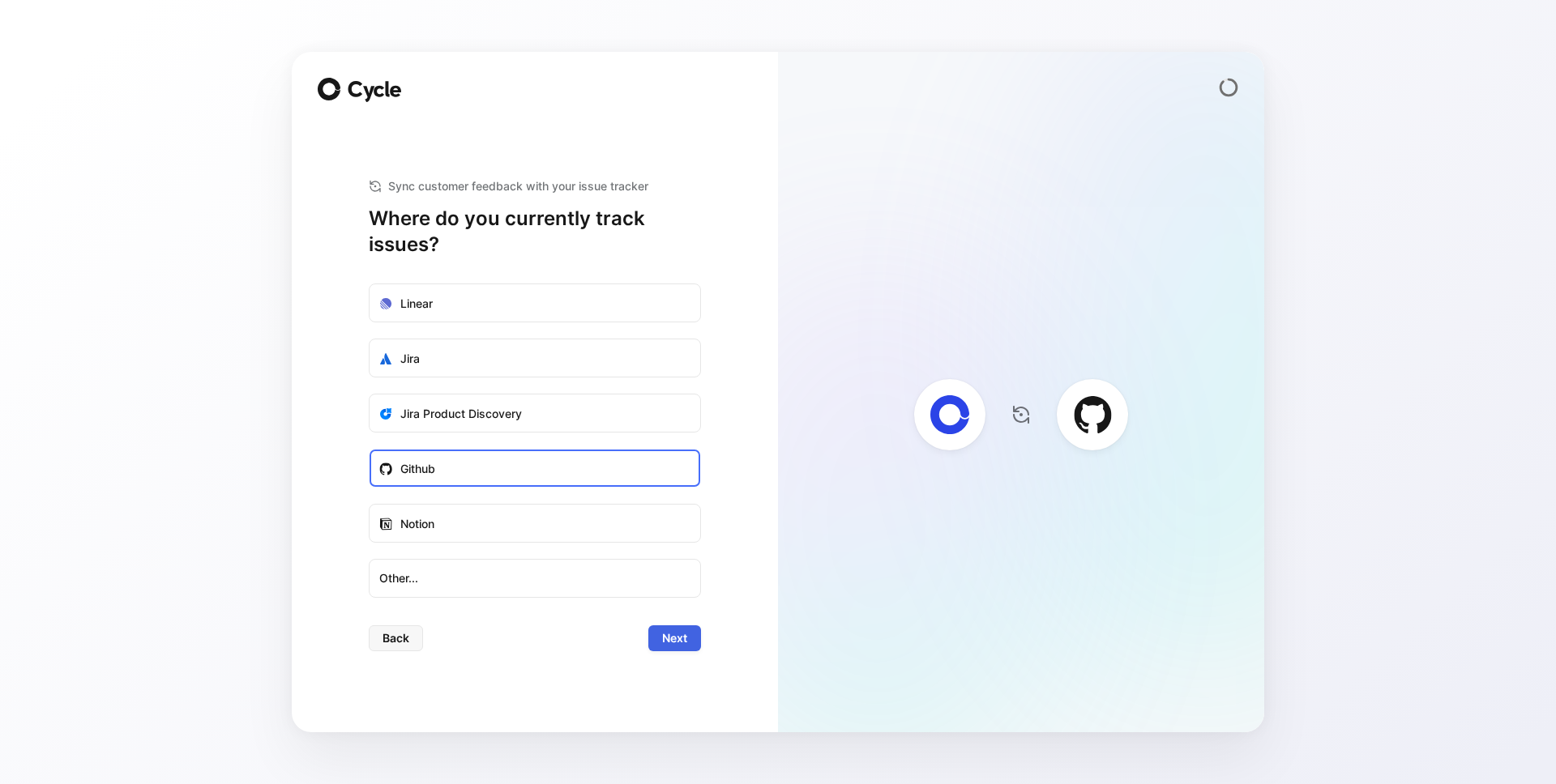
click at [686, 647] on span "Next" at bounding box center [675, 638] width 25 height 19
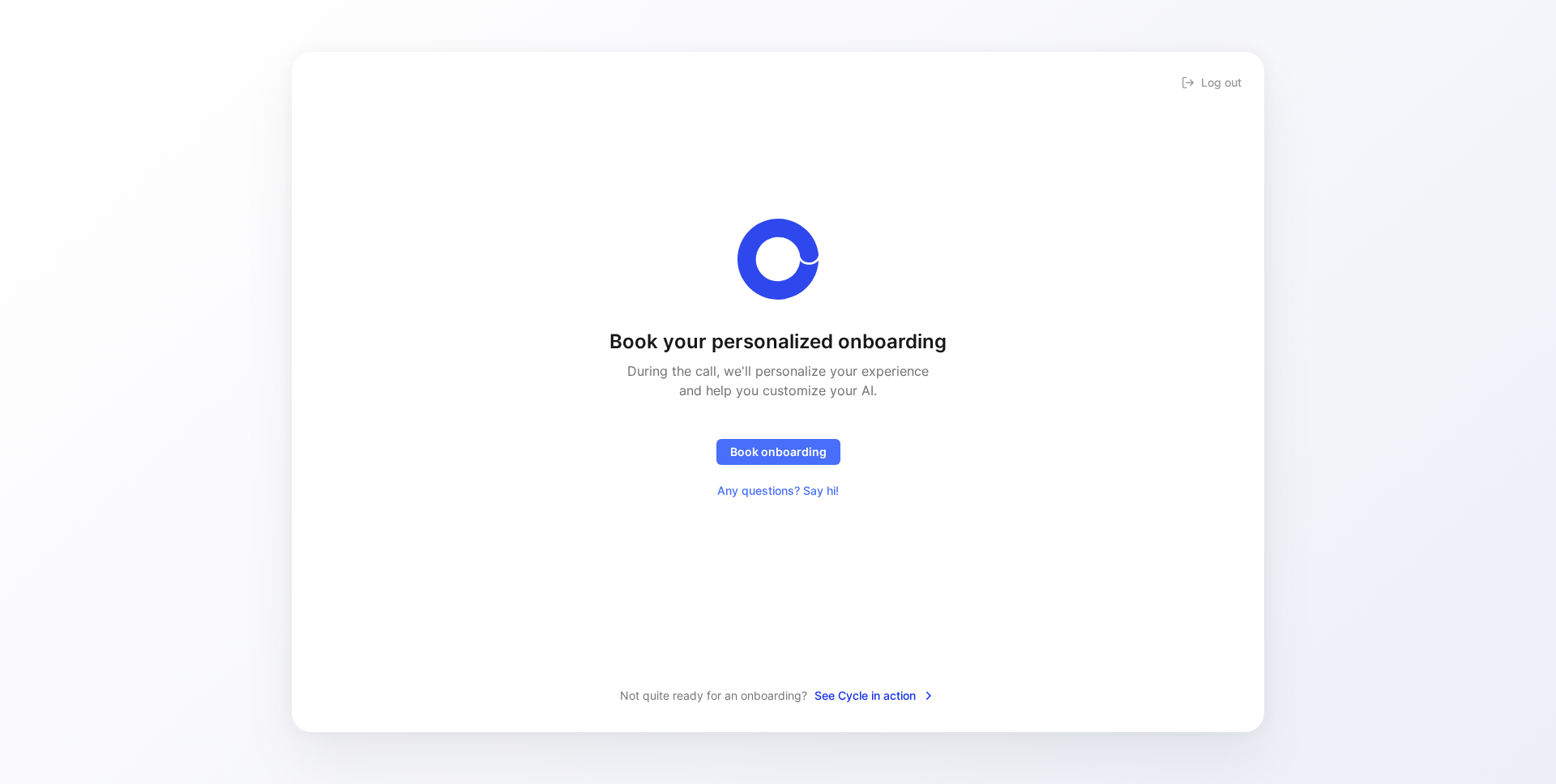
click at [877, 691] on span "See Cycle in action" at bounding box center [874, 695] width 121 height 19
